Goal: Find specific page/section: Find specific page/section

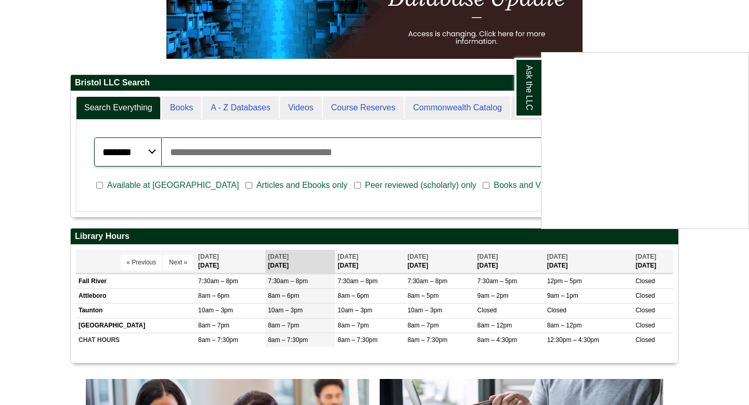
scroll to position [166, 0]
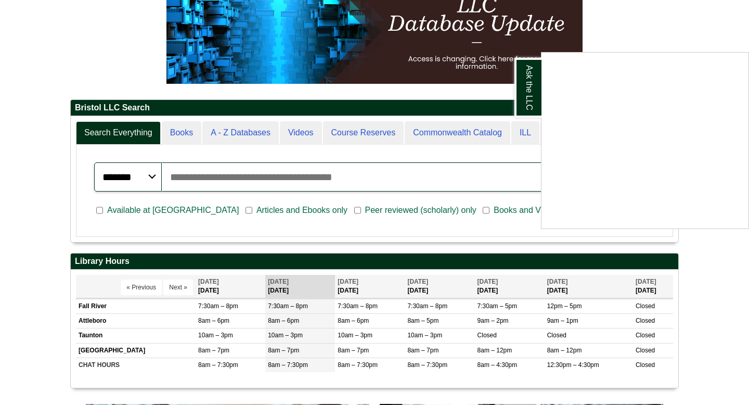
click at [317, 176] on div "Ask the LLC" at bounding box center [374, 202] width 749 height 405
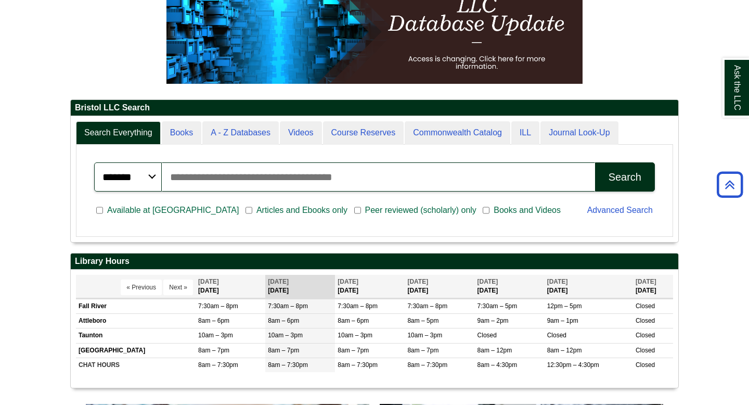
click at [313, 176] on input "Search articles, books, journals & more" at bounding box center [378, 176] width 433 height 29
type input "**********"
click at [595, 162] on button "Search" at bounding box center [625, 176] width 60 height 29
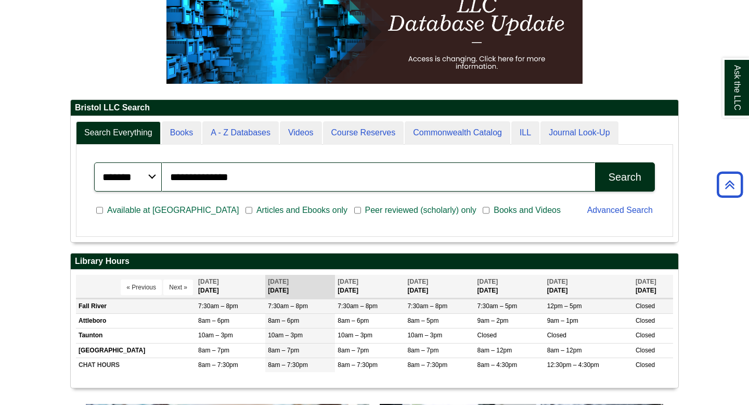
click at [146, 304] on td "Fall River" at bounding box center [136, 306] width 120 height 15
click at [96, 306] on td "Fall River" at bounding box center [136, 306] width 120 height 15
click at [214, 306] on span "7:30am – 8pm" at bounding box center [218, 305] width 40 height 7
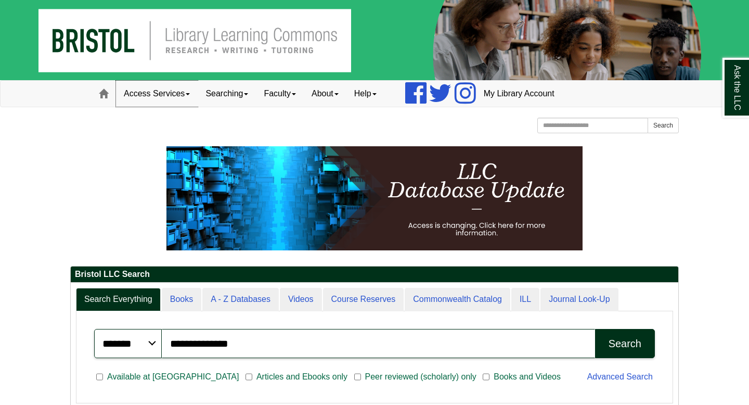
click at [185, 91] on link "Access Services" at bounding box center [157, 94] width 82 height 26
click at [186, 93] on link "Access Services" at bounding box center [157, 94] width 82 height 26
click at [175, 95] on link "Access Services" at bounding box center [157, 94] width 82 height 26
click at [177, 137] on link "Specialty Database Instructions" at bounding box center [171, 140] width 108 height 12
